Goal: Task Accomplishment & Management: Use online tool/utility

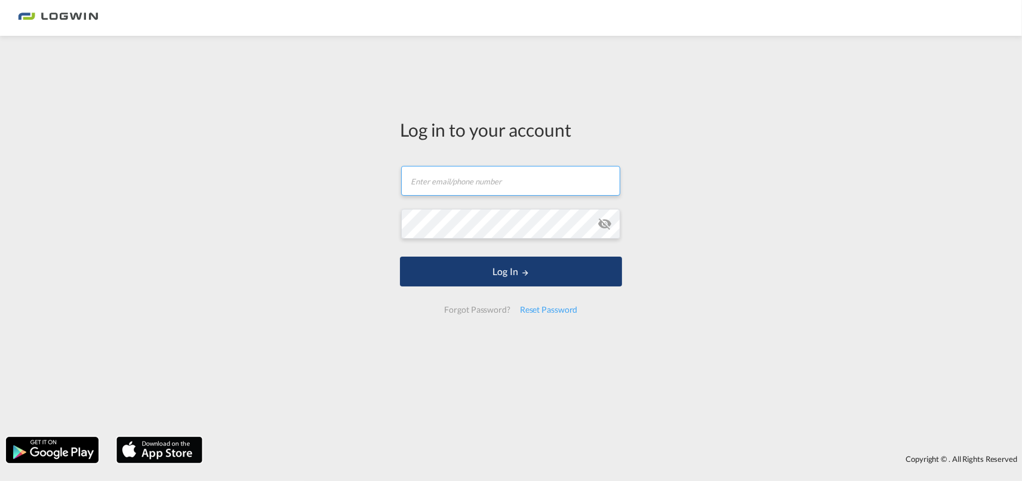
type input "[PERSON_NAME][EMAIL_ADDRESS][DOMAIN_NAME]"
click at [511, 285] on button "Log In" at bounding box center [511, 272] width 222 height 30
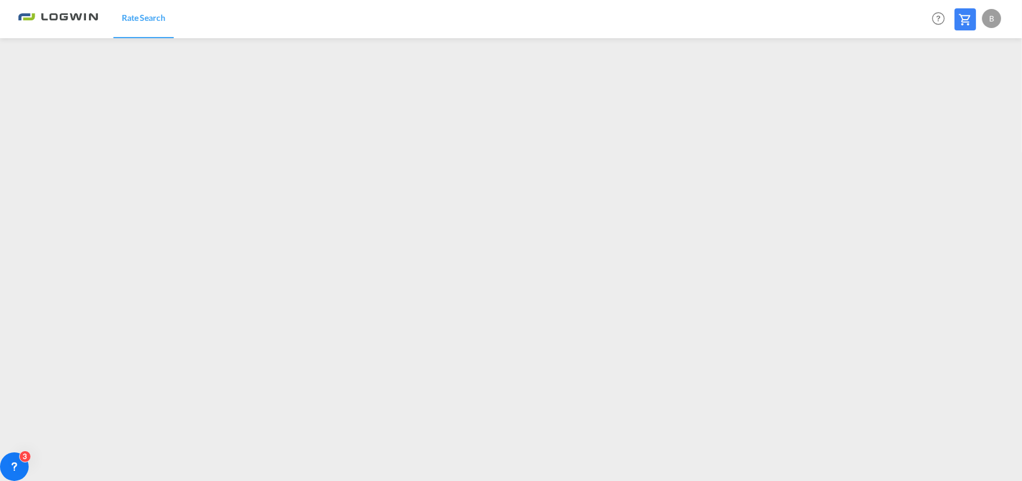
click at [992, 19] on div "B" at bounding box center [991, 18] width 19 height 19
click at [981, 85] on button "Logout" at bounding box center [978, 91] width 78 height 24
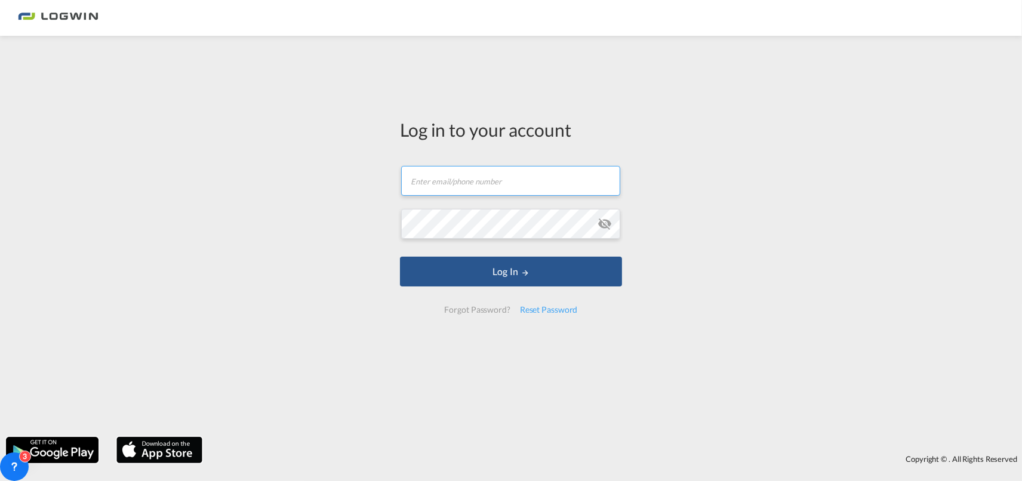
type input "[PERSON_NAME][EMAIL_ADDRESS][DOMAIN_NAME]"
